Goal: Information Seeking & Learning: Find specific fact

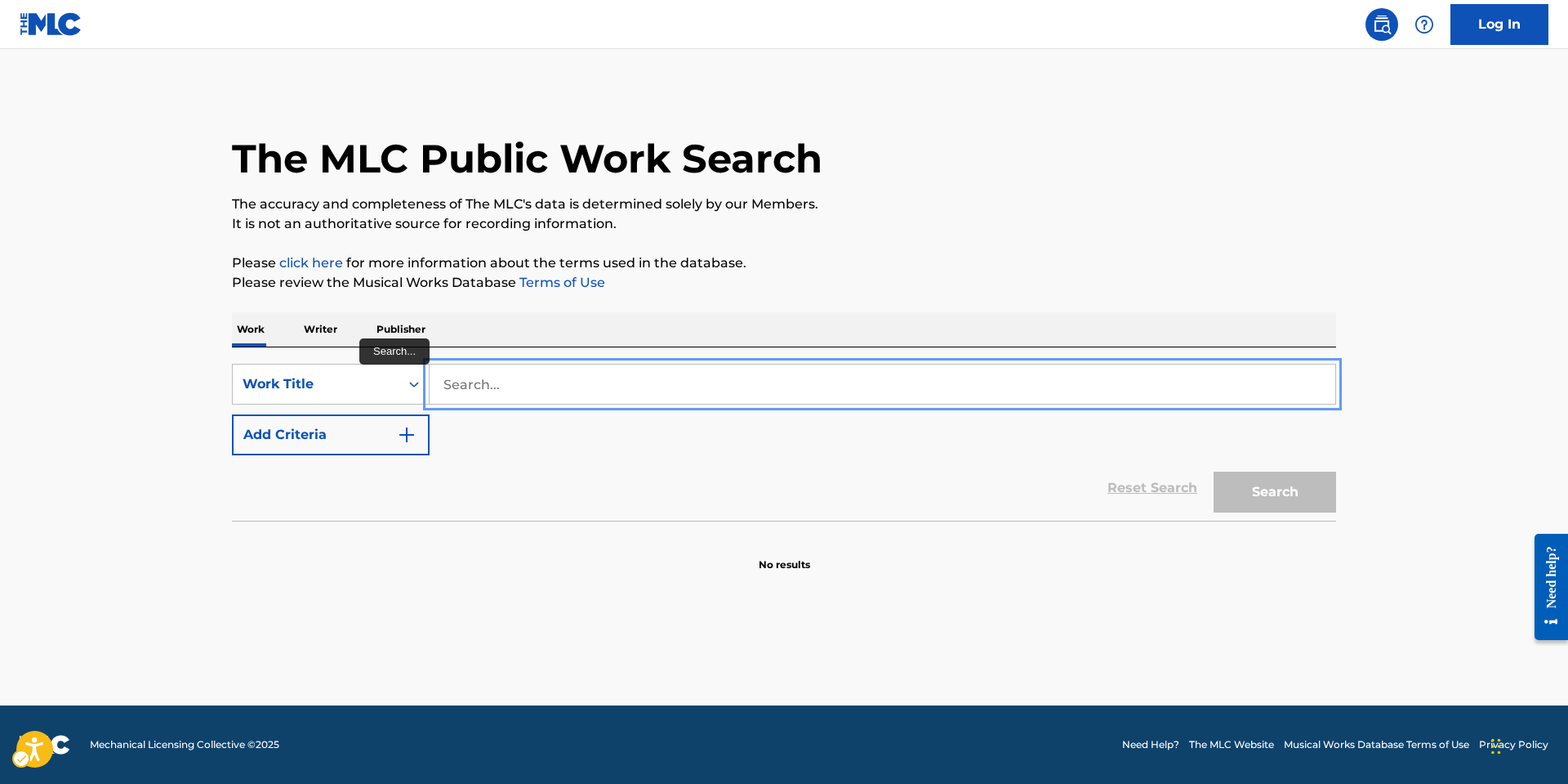
click at [573, 385] on input "Search..." at bounding box center [883, 383] width 906 height 39
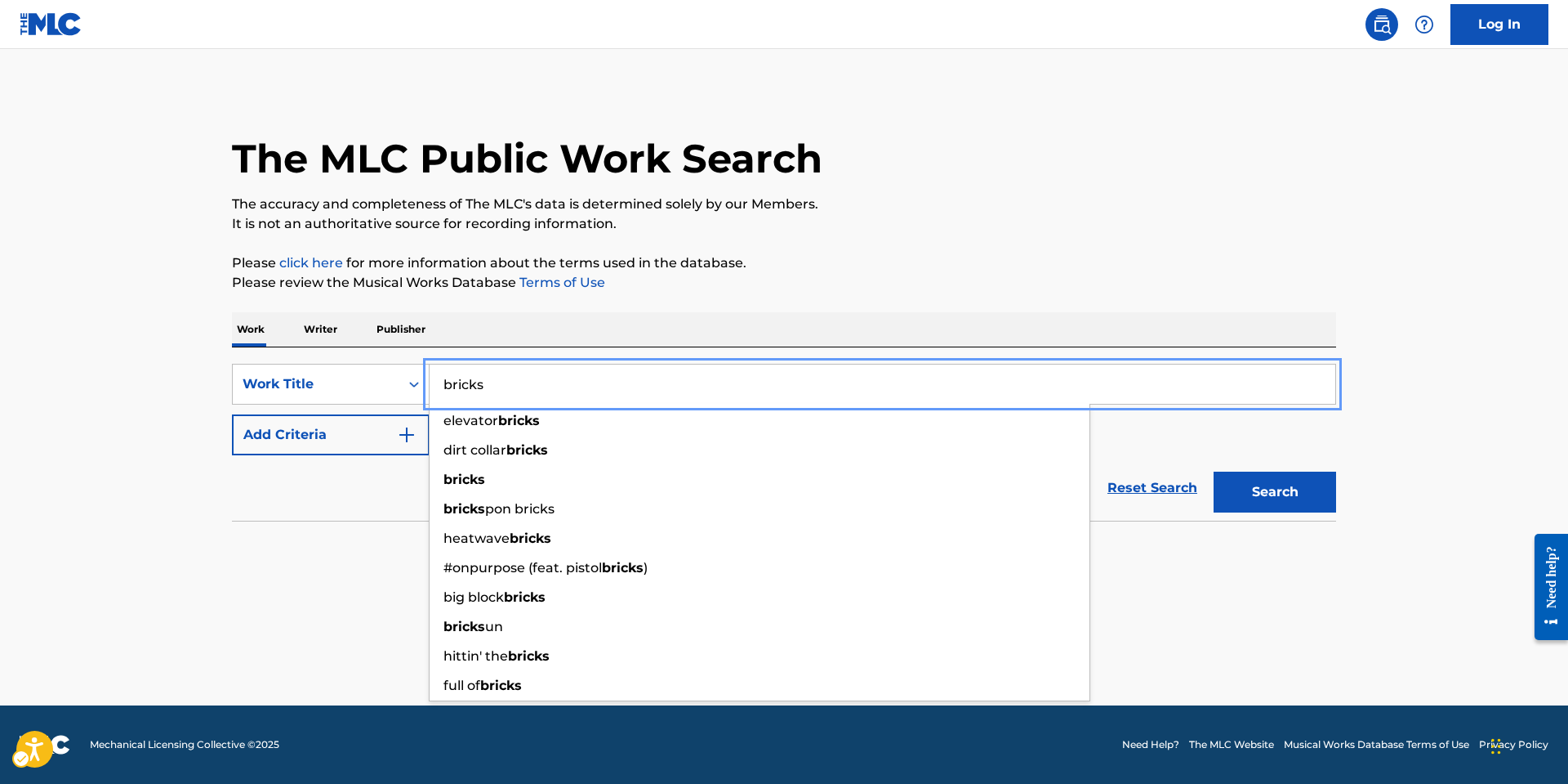
type input "bricks"
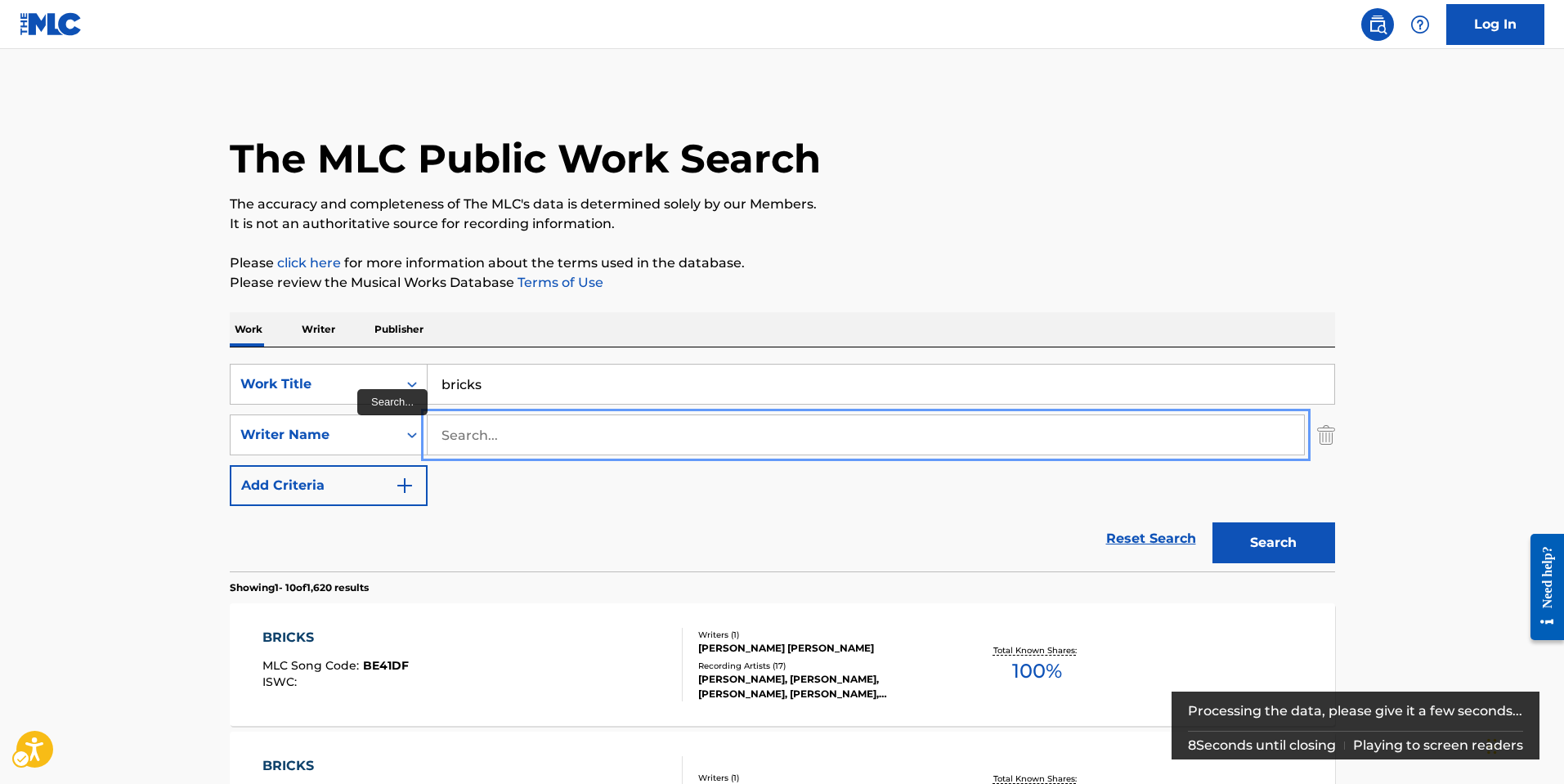
click at [545, 429] on input "Search..." at bounding box center [866, 434] width 876 height 39
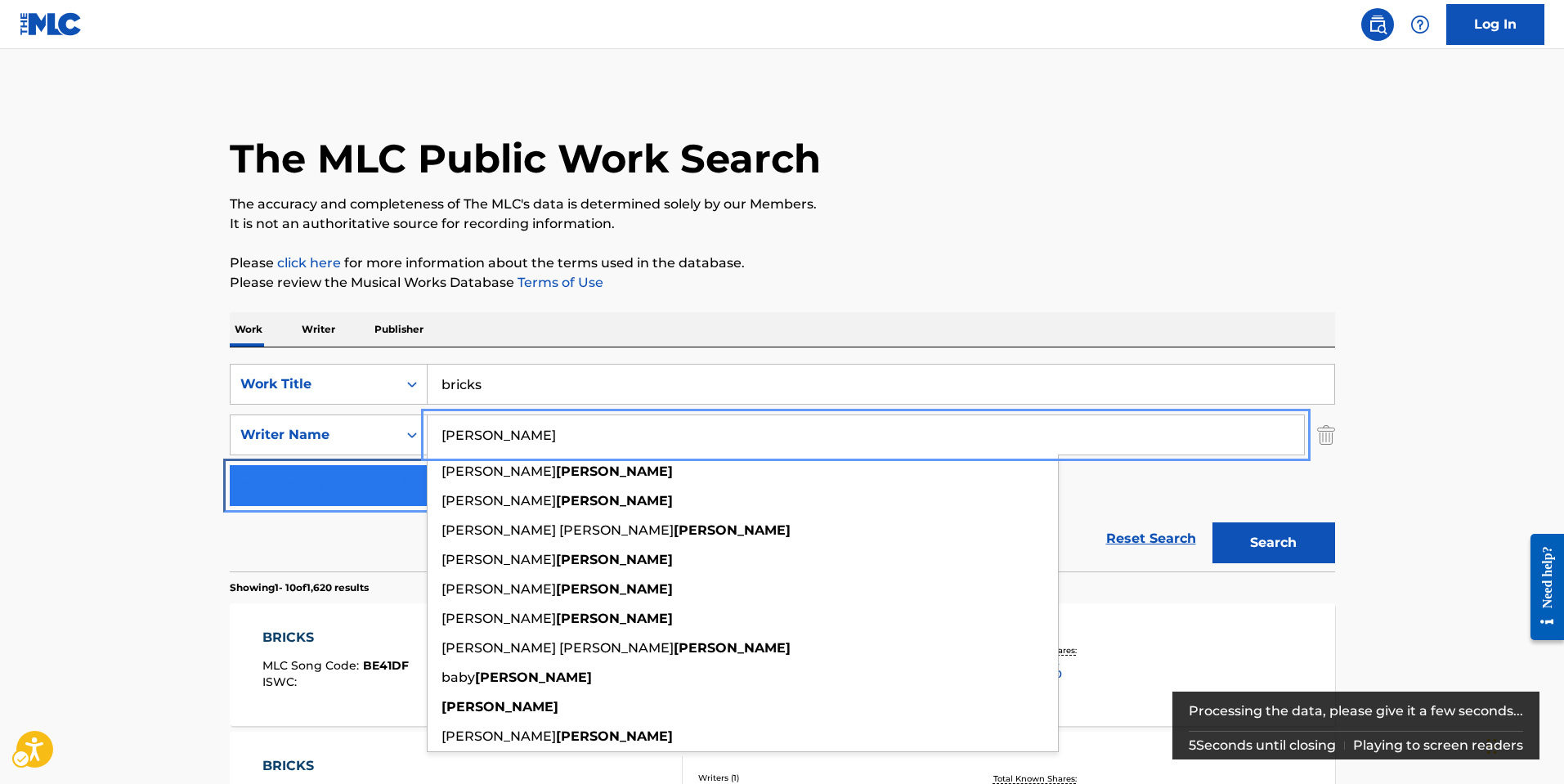
click at [230, 465] on button "Add Criteria" at bounding box center [328, 485] width 198 height 41
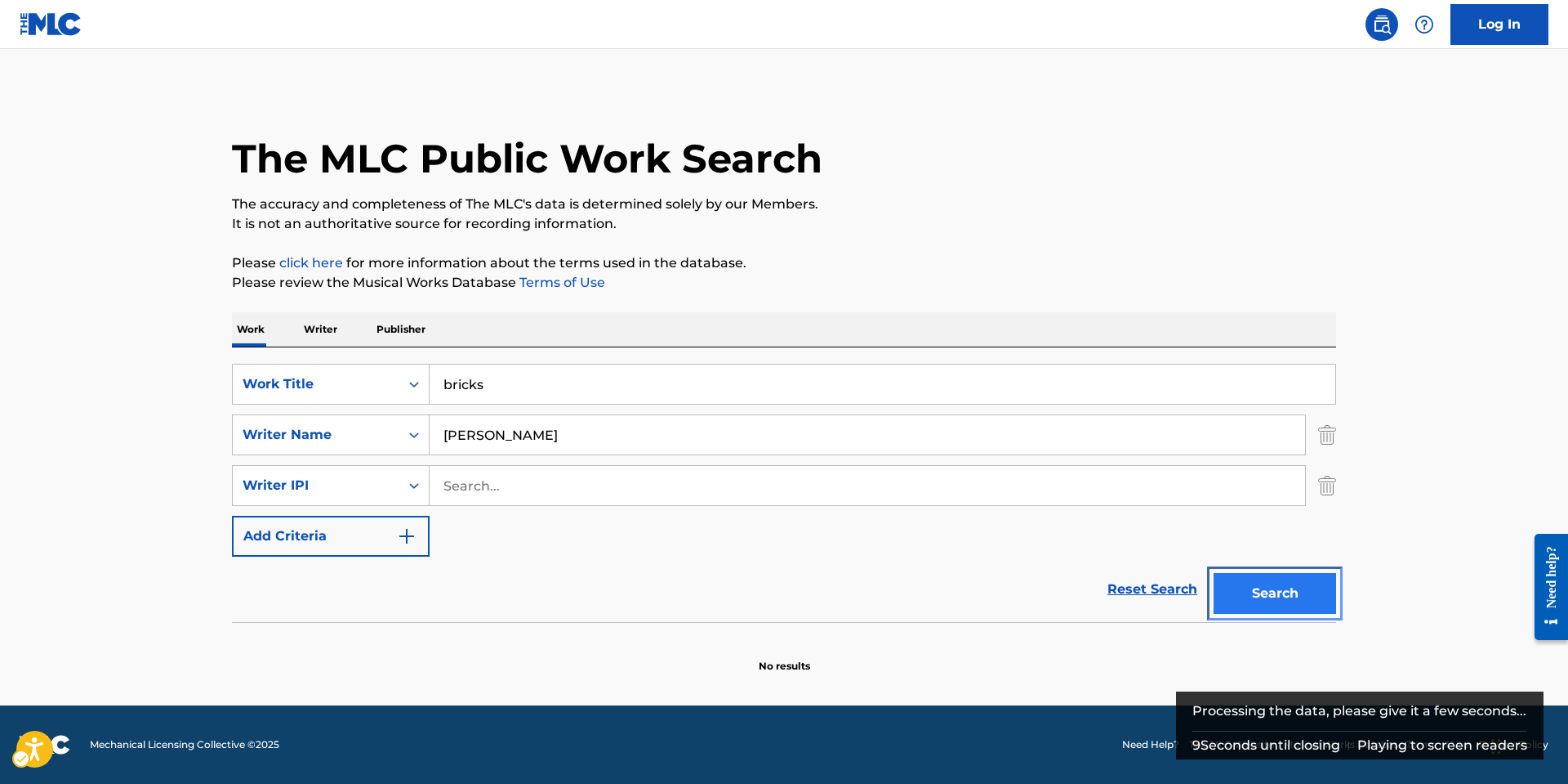
click at [1291, 589] on button "Search" at bounding box center [1275, 593] width 122 height 41
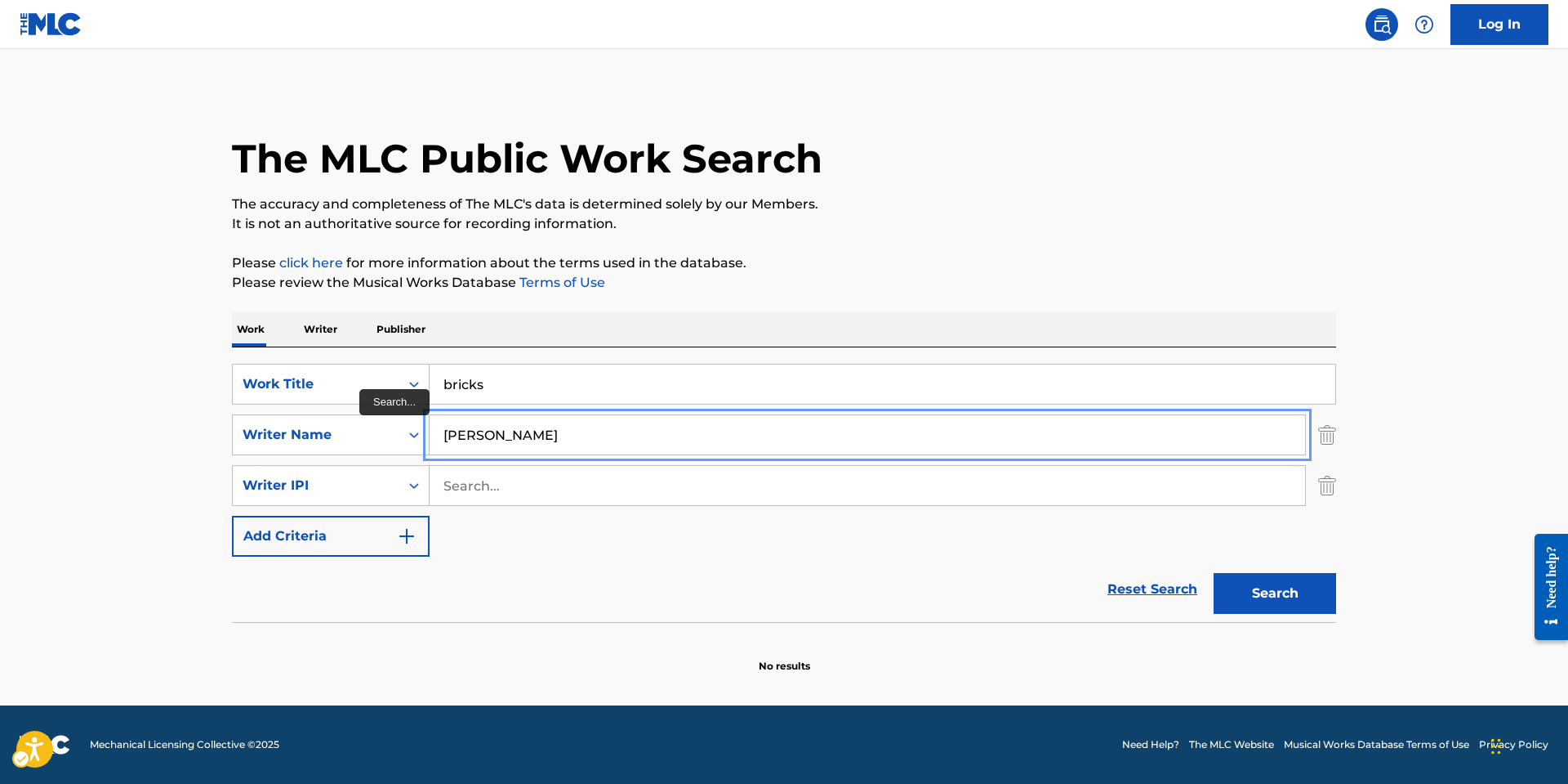
click at [581, 429] on input "[PERSON_NAME]" at bounding box center [868, 434] width 875 height 39
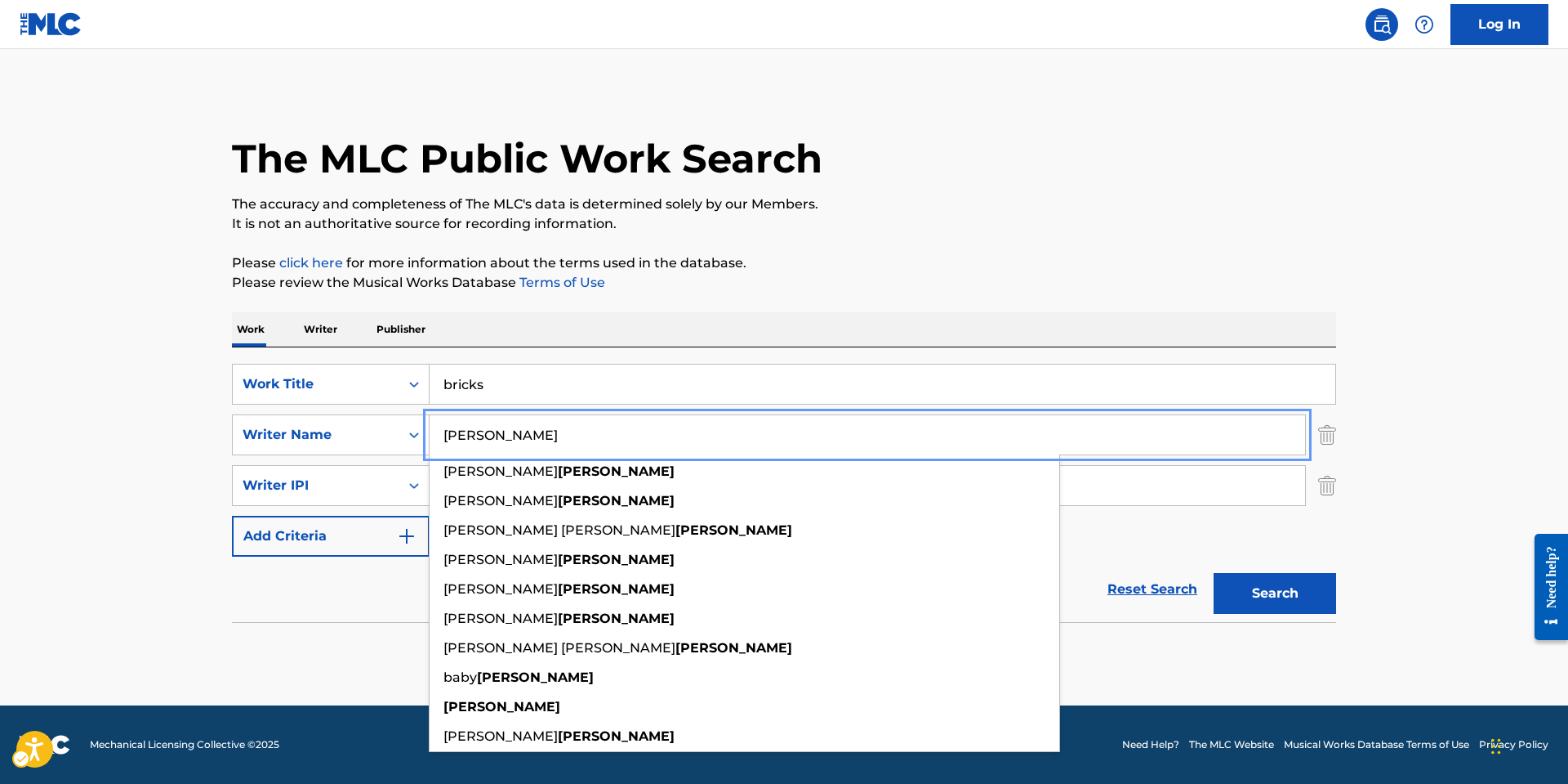
click at [581, 429] on input "[PERSON_NAME]" at bounding box center [868, 434] width 875 height 39
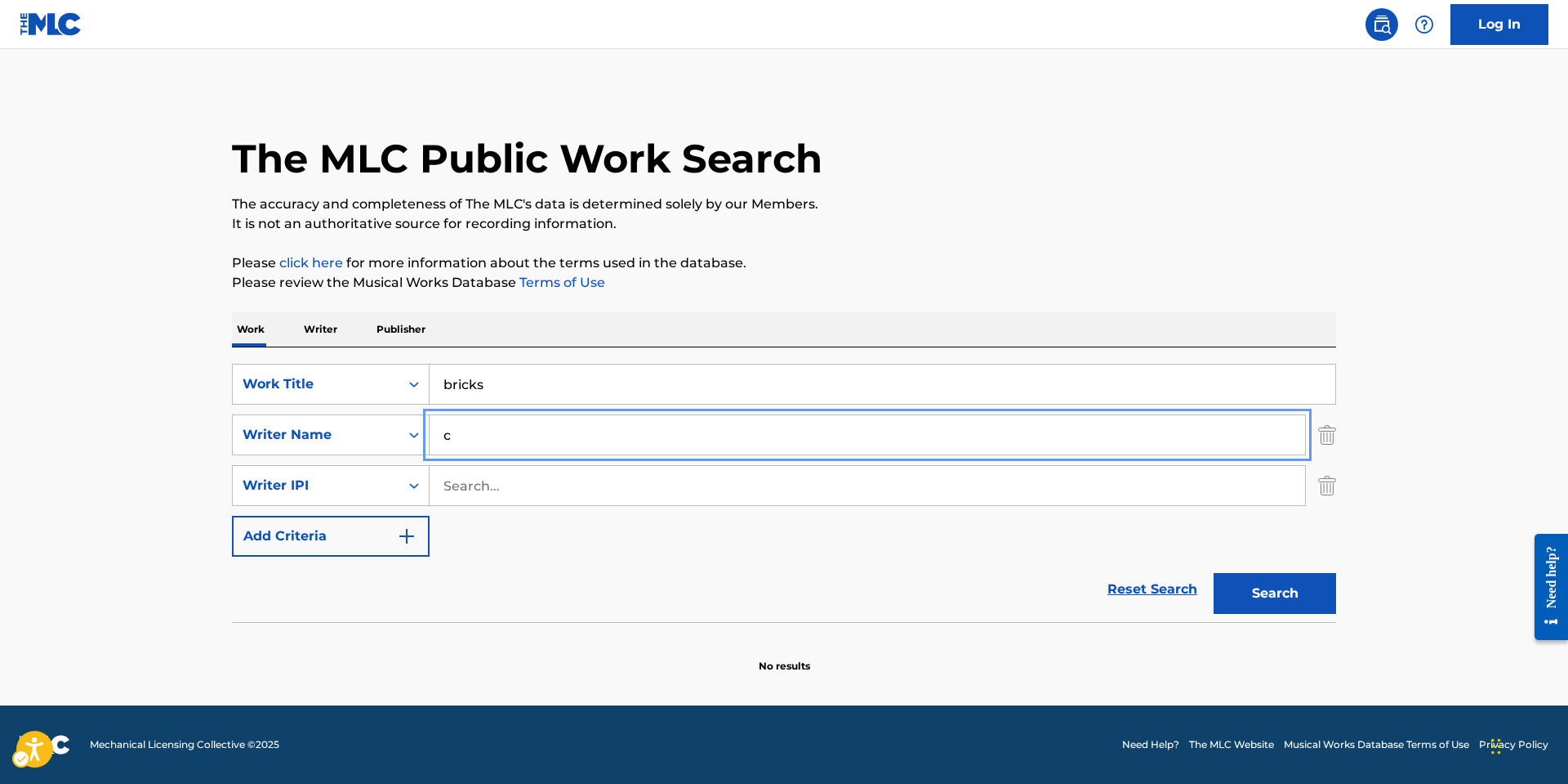
click at [581, 429] on input "c" at bounding box center [868, 434] width 875 height 39
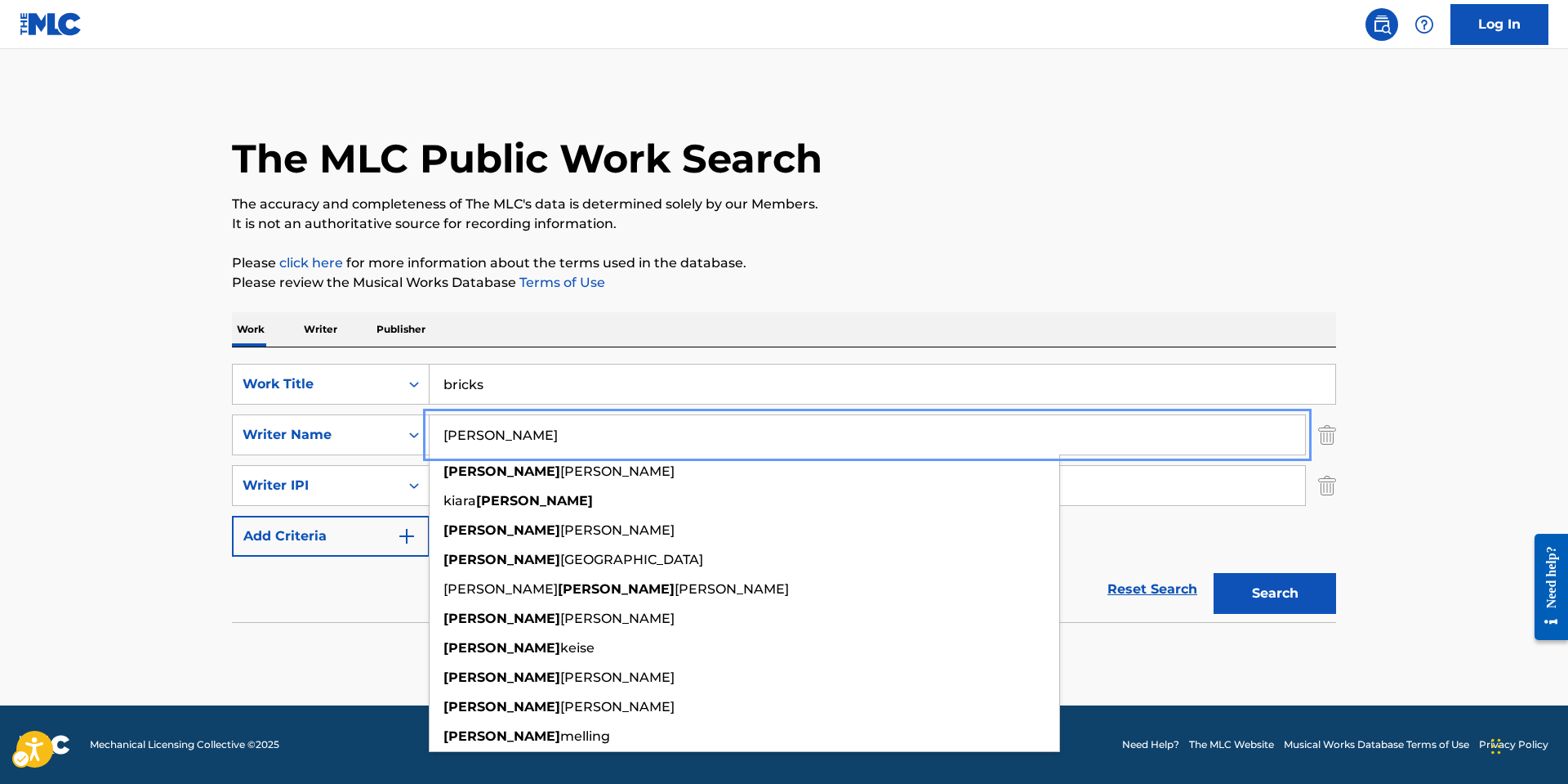
type input "[PERSON_NAME]"
click at [232, 515] on button "Add Criteria" at bounding box center [331, 535] width 198 height 41
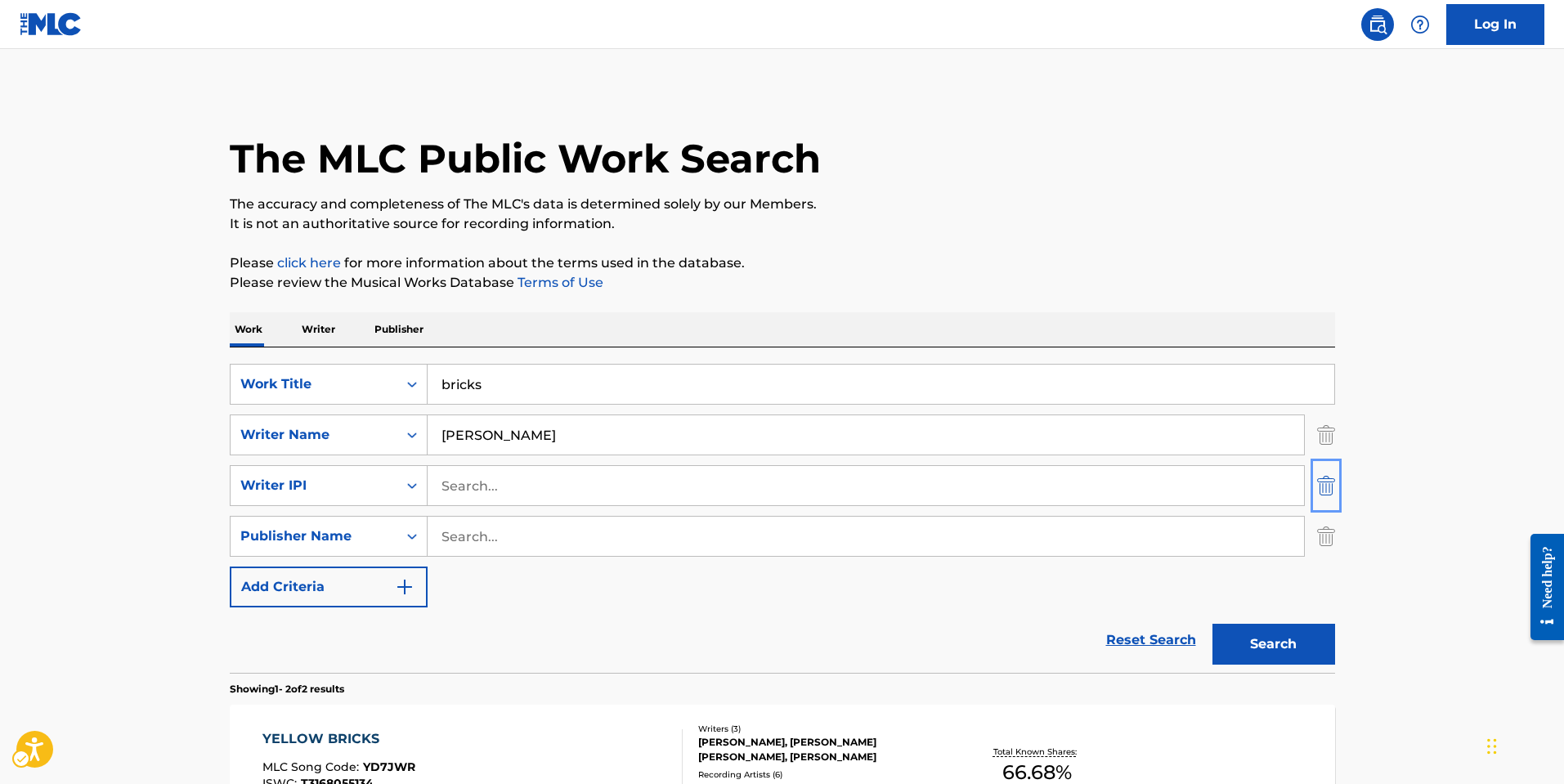
click at [1323, 476] on img "Search Form" at bounding box center [1326, 485] width 18 height 41
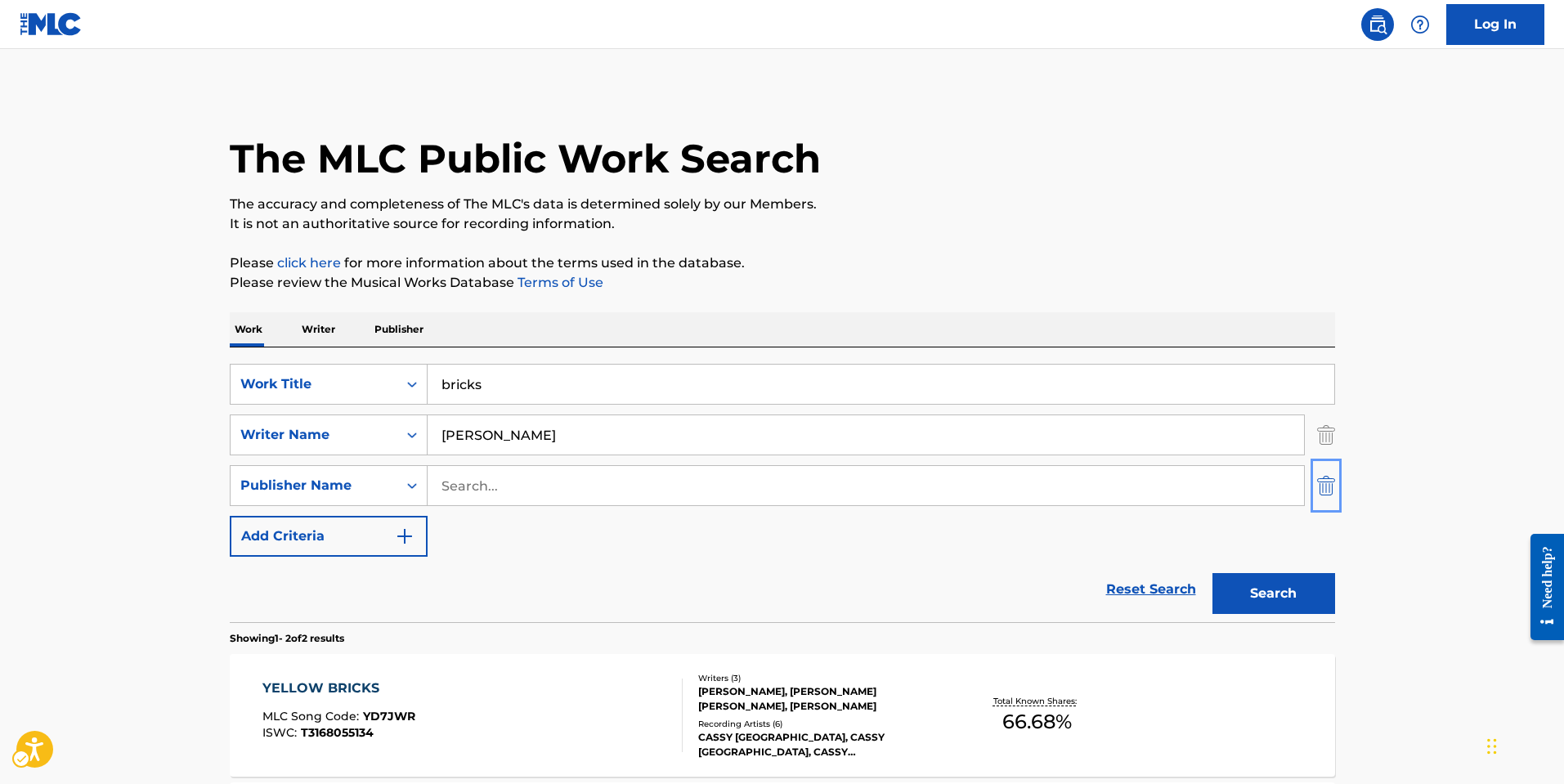
click at [1323, 476] on img "Search Form" at bounding box center [1326, 485] width 18 height 41
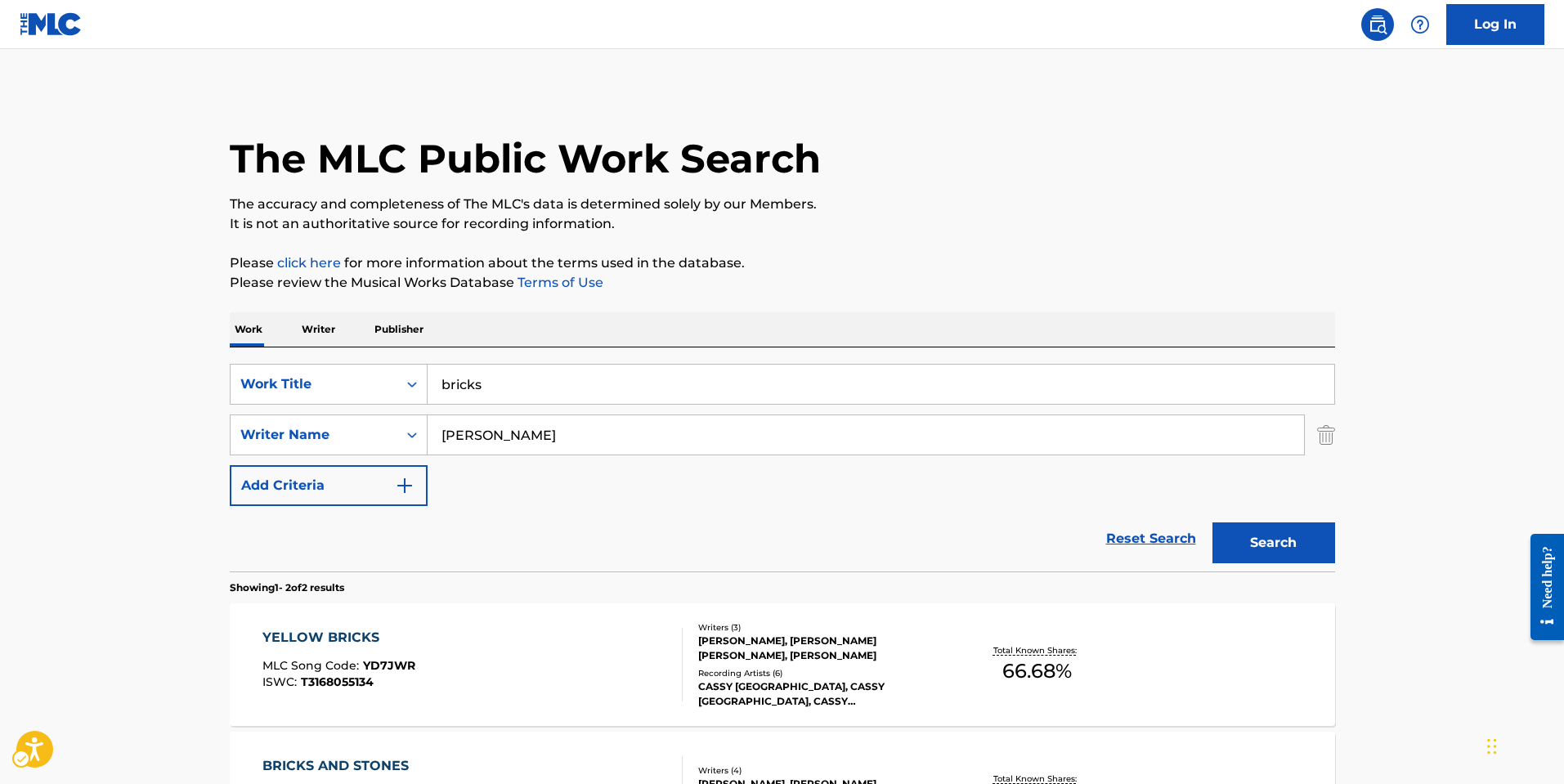
scroll to position [234, 0]
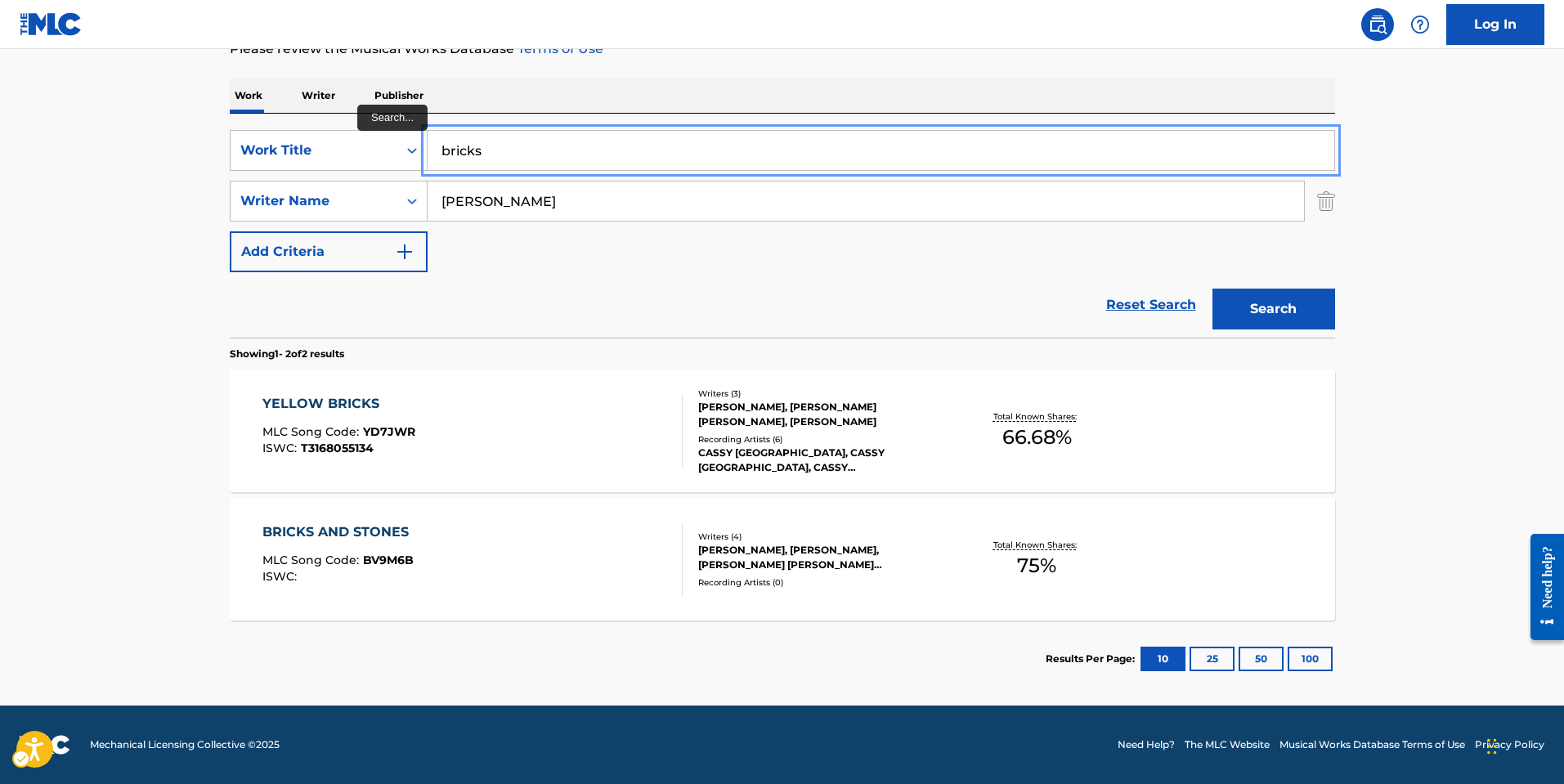
click at [606, 164] on input "bricks" at bounding box center [881, 150] width 907 height 39
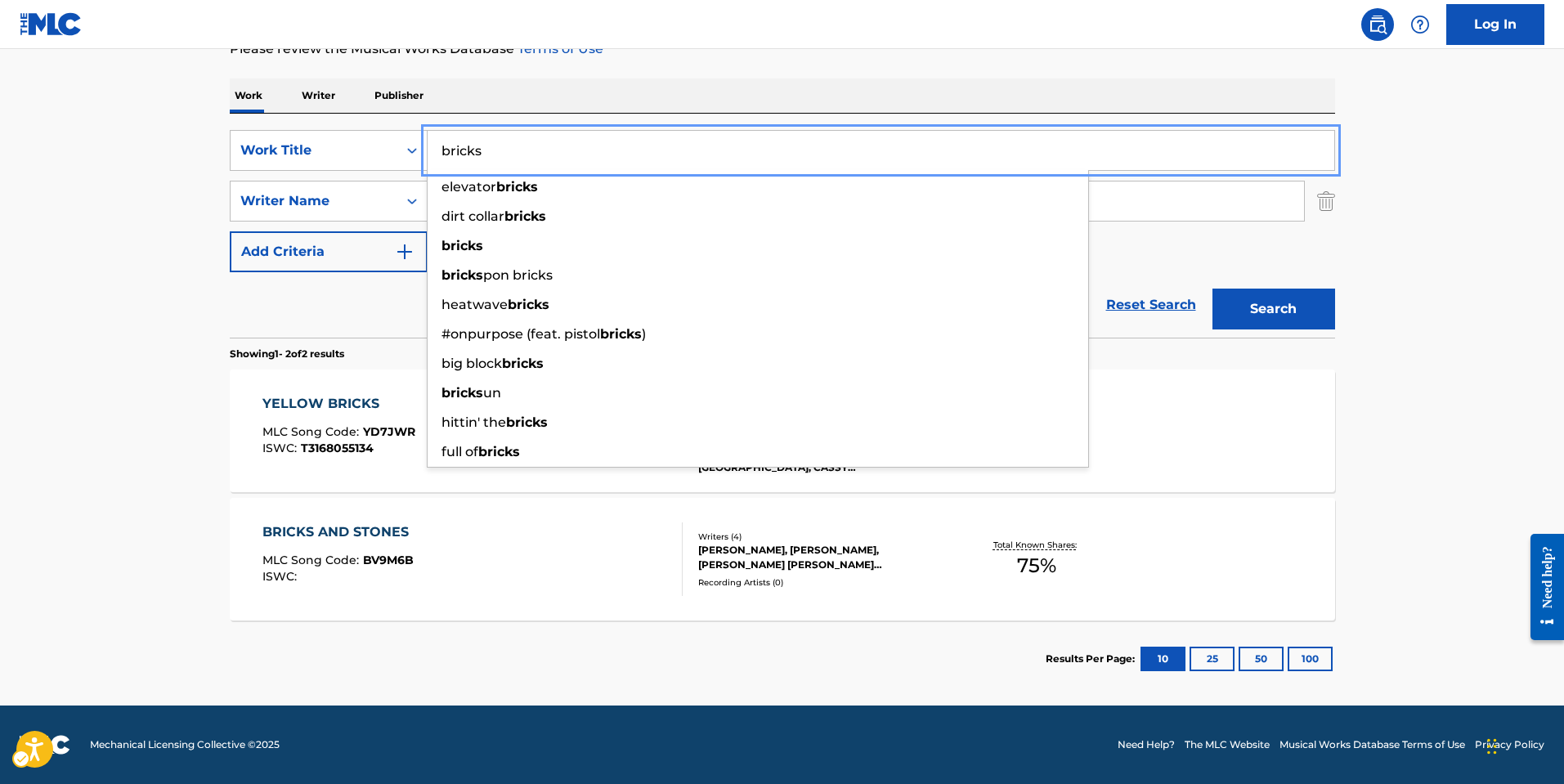
click at [606, 164] on input "bricks" at bounding box center [881, 150] width 907 height 39
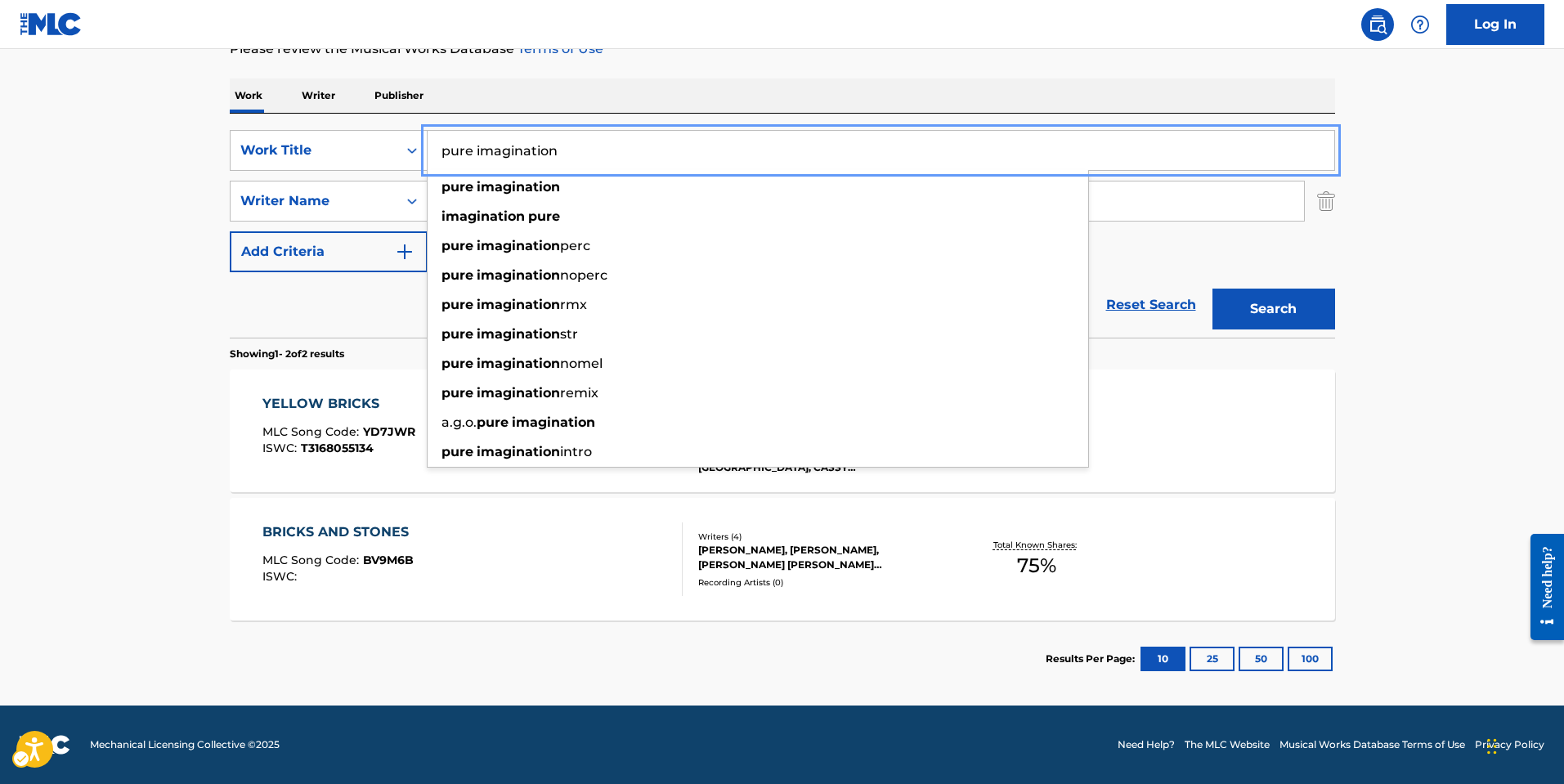
type input "pure imagination"
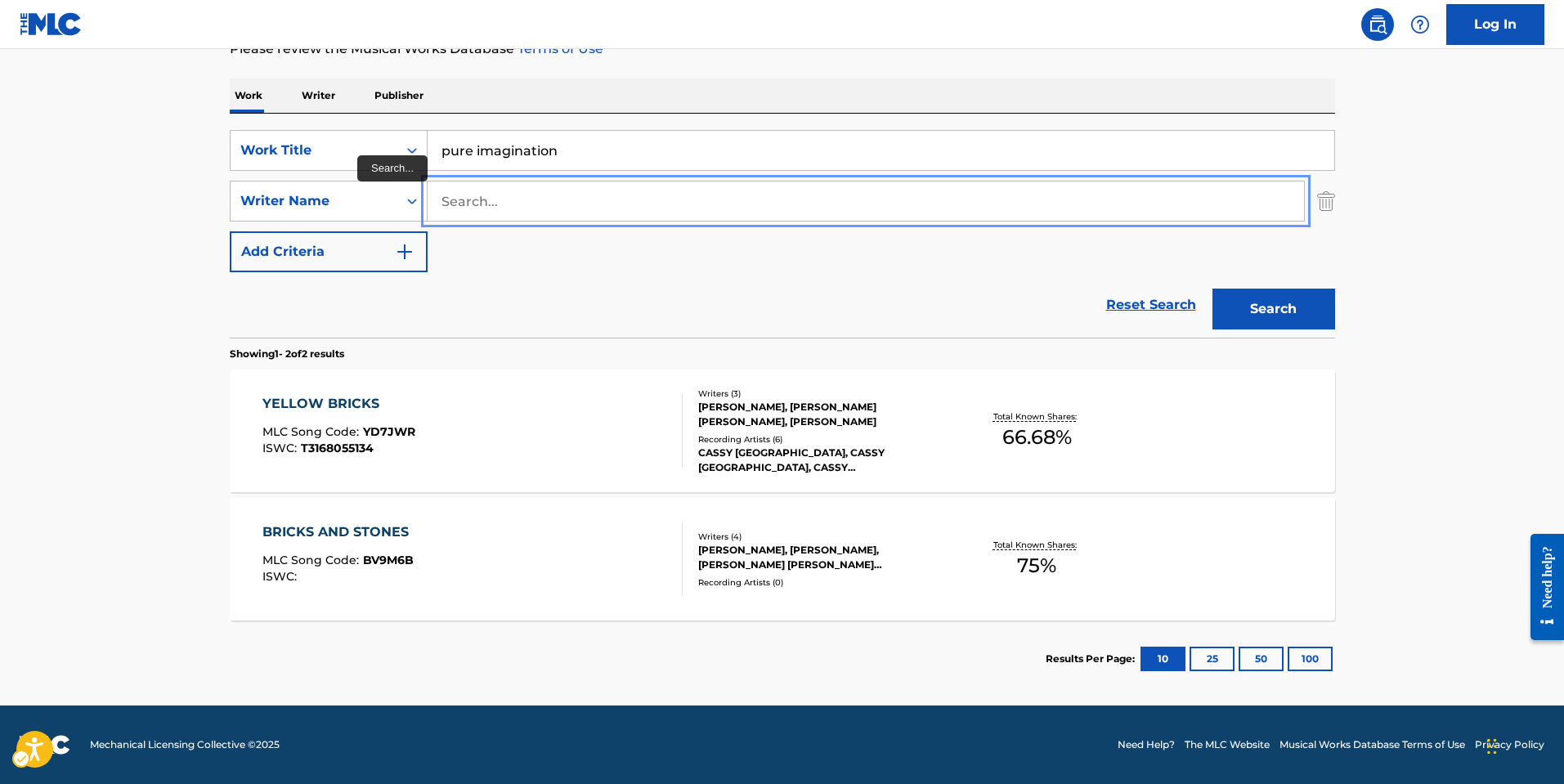
click at [230, 231] on button "Add Criteria" at bounding box center [328, 251] width 198 height 41
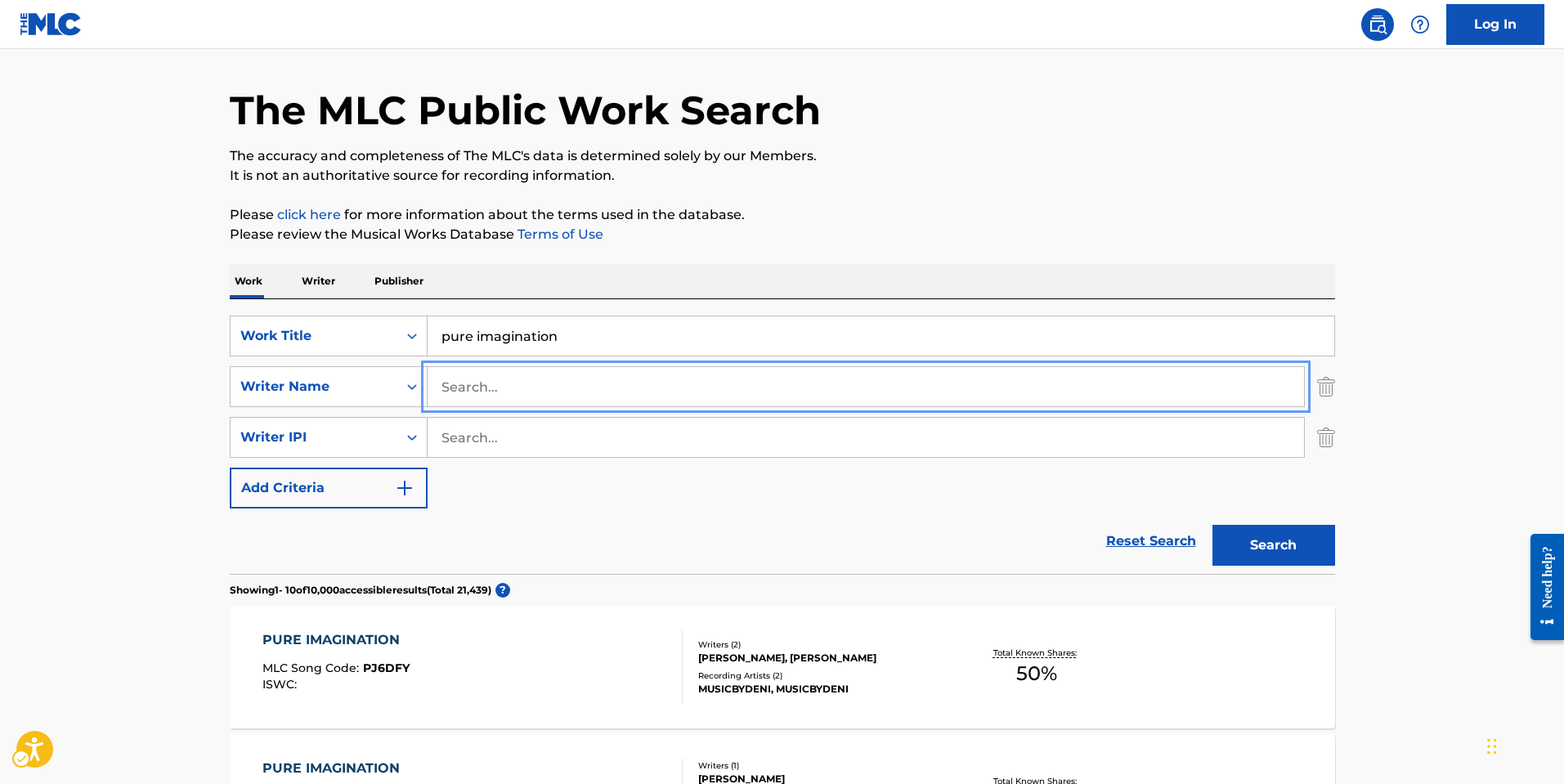
scroll to position [0, 0]
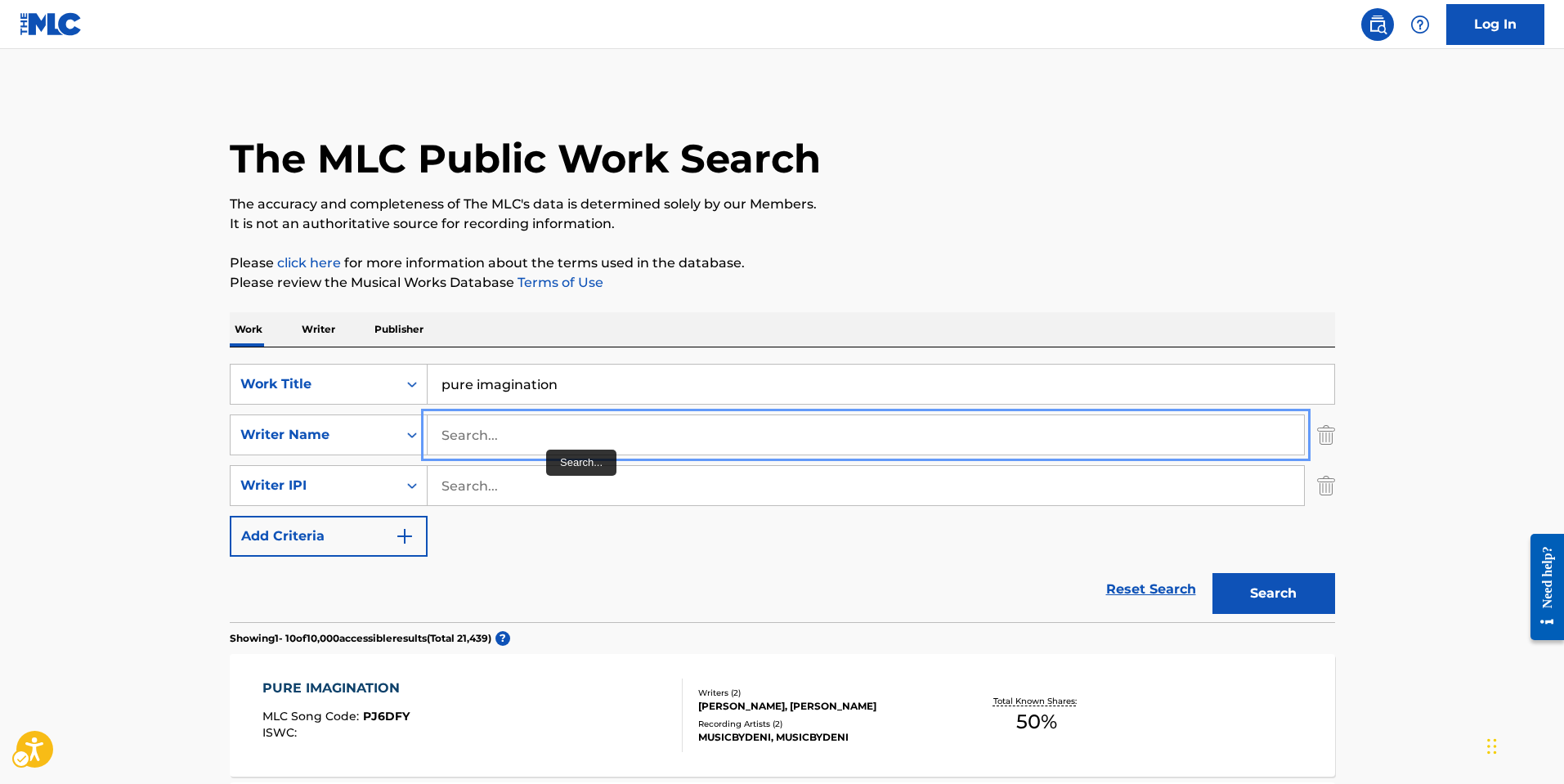
click at [545, 446] on input "Search..." at bounding box center [866, 434] width 876 height 39
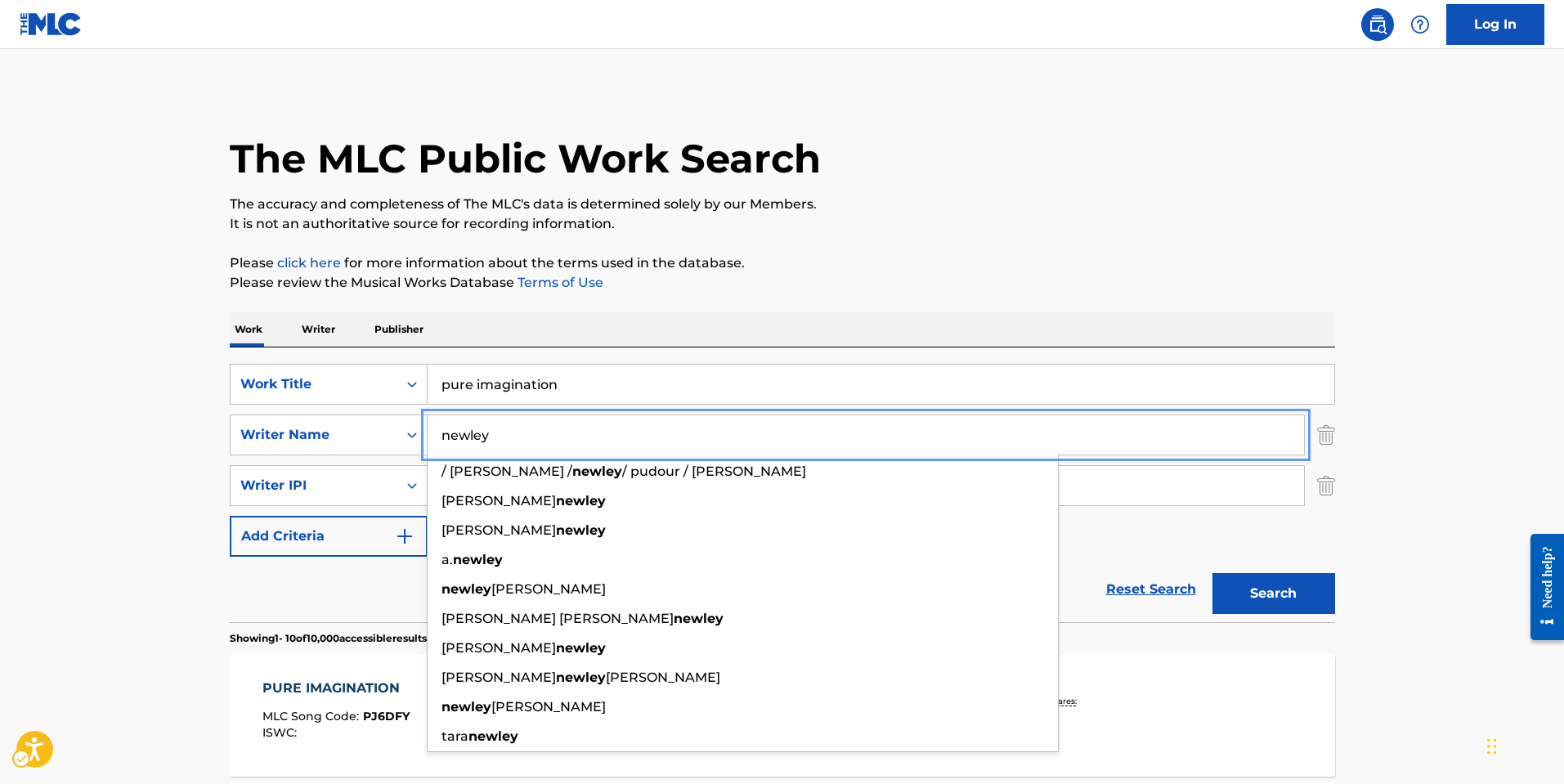
type input "newley"
click at [230, 515] on button "Add Criteria" at bounding box center [328, 535] width 198 height 41
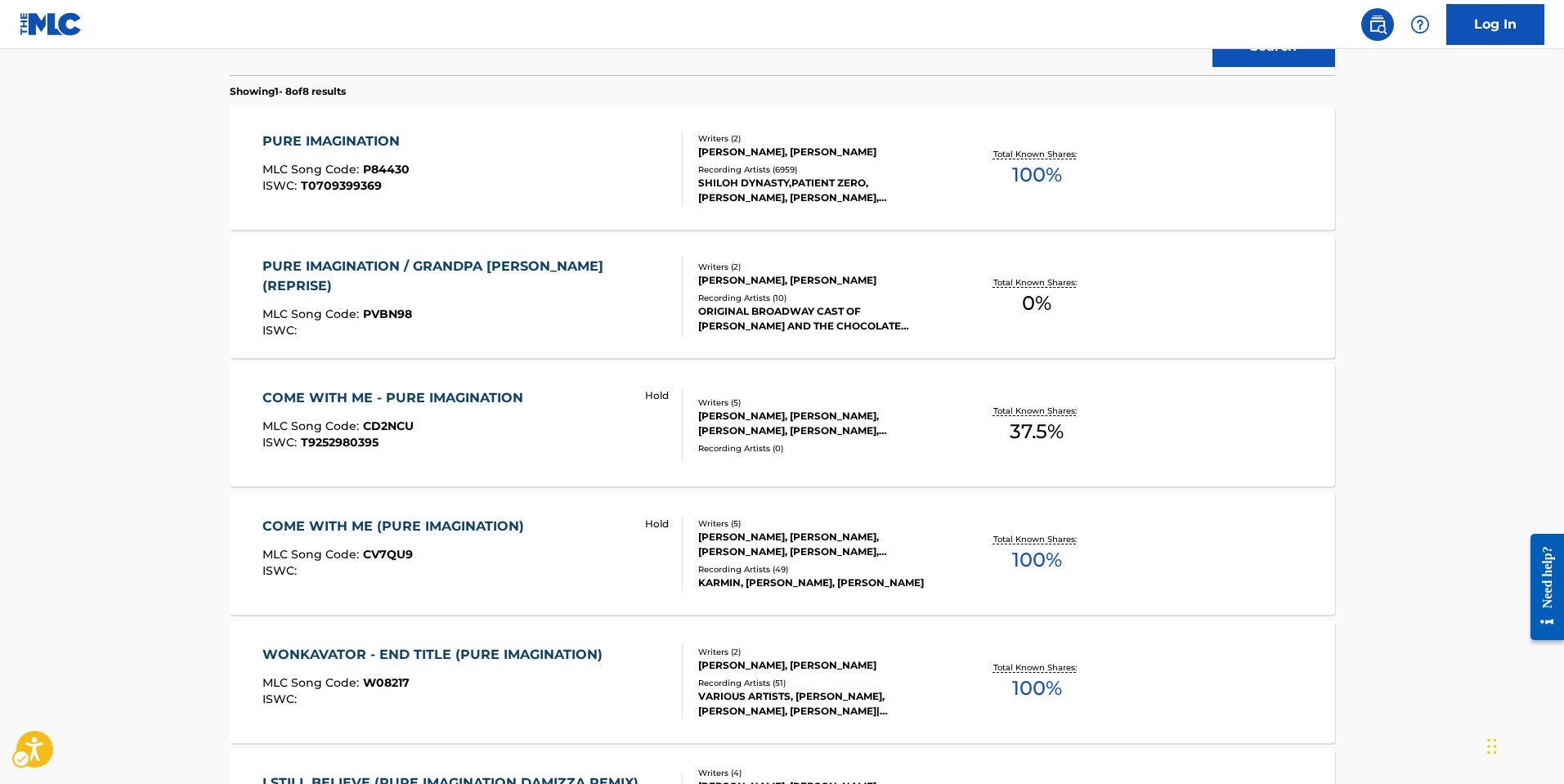
scroll to position [599, 0]
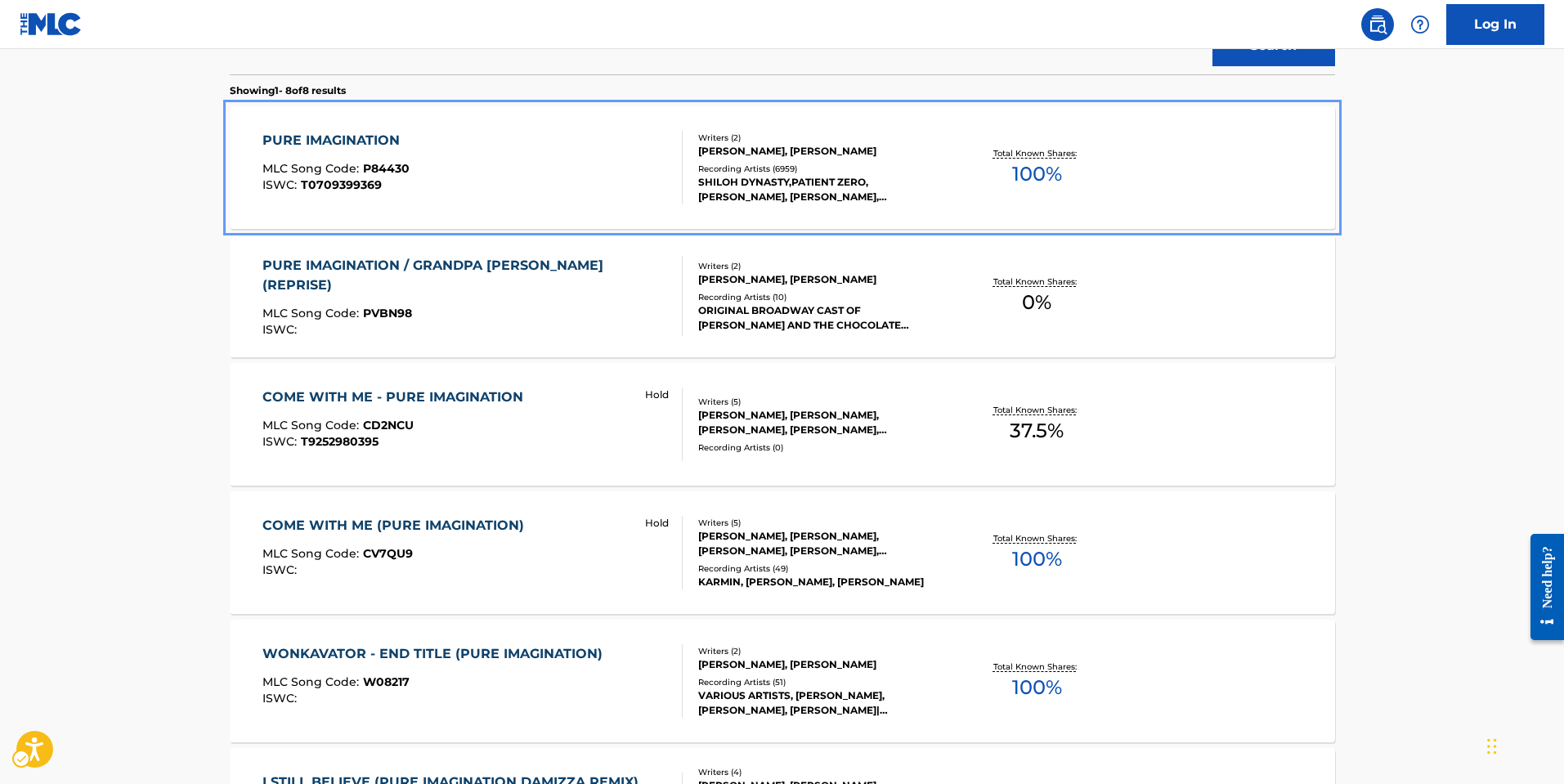
click at [568, 153] on div "PURE IMAGINATION MLC Song Code : P84430 ISWC : T0709399369" at bounding box center [472, 167] width 420 height 74
